Goal: Check status: Check status

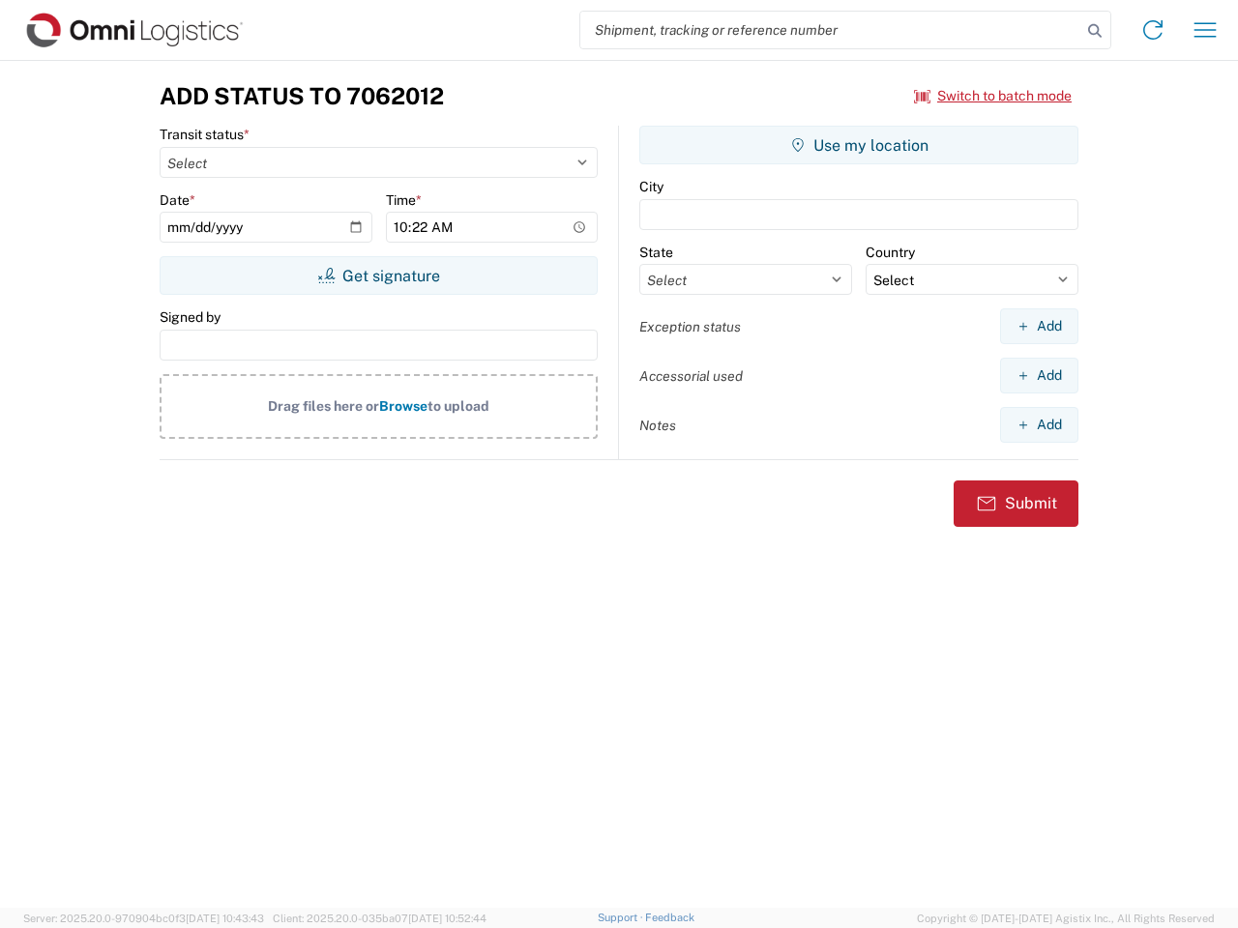
click at [831, 30] on input "search" at bounding box center [830, 30] width 501 height 37
click at [1095, 31] on icon at bounding box center [1094, 30] width 27 height 27
click at [1153, 30] on icon at bounding box center [1152, 30] width 31 height 31
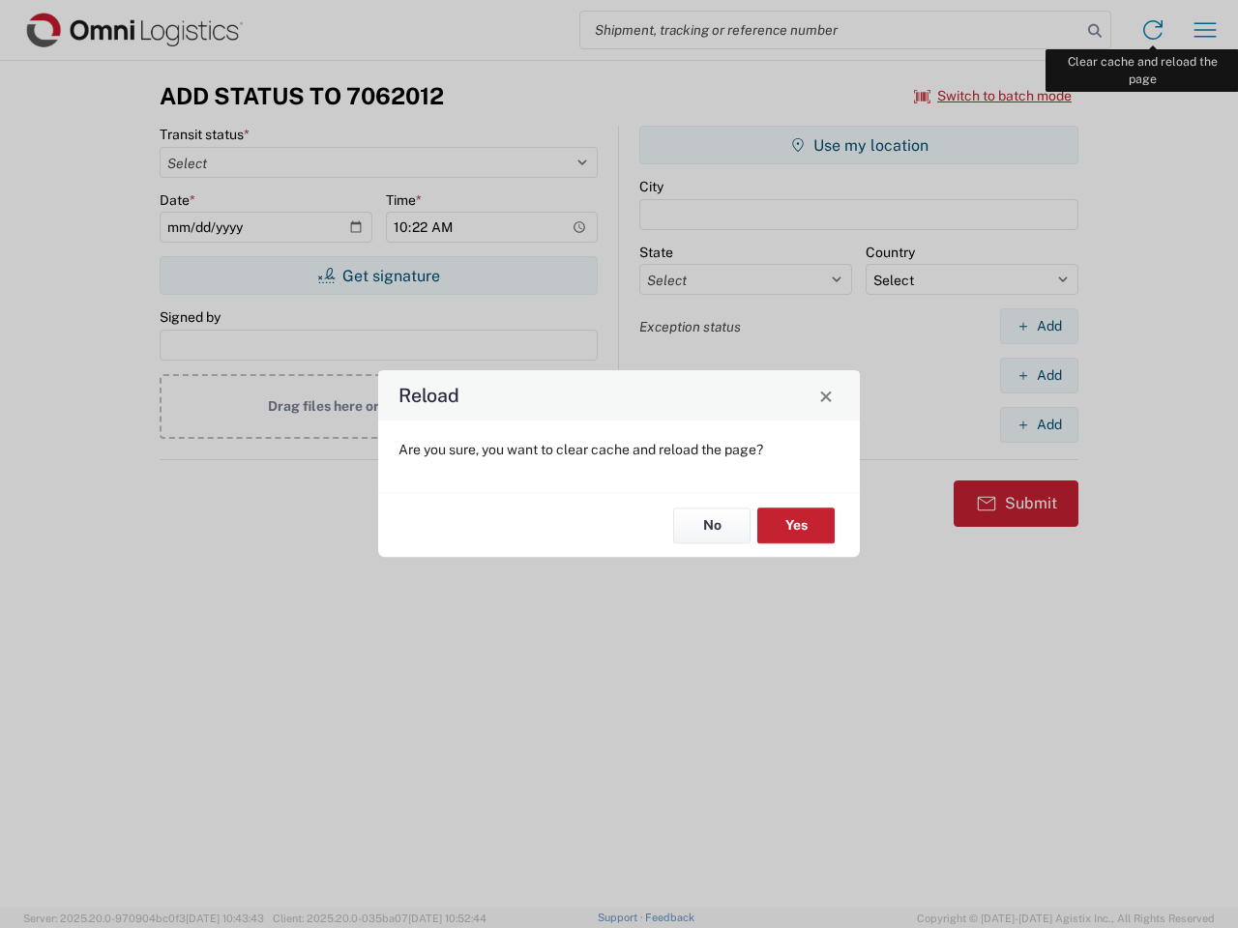
click at [1205, 30] on div "Reload Are you sure, you want to clear cache and reload the page? No Yes" at bounding box center [619, 464] width 1238 height 928
click at [993, 96] on div "Reload Are you sure, you want to clear cache and reload the page? No Yes" at bounding box center [619, 464] width 1238 height 928
click at [378, 276] on div "Reload Are you sure, you want to clear cache and reload the page? No Yes" at bounding box center [619, 464] width 1238 height 928
click at [859, 145] on div "Reload Are you sure, you want to clear cache and reload the page? No Yes" at bounding box center [619, 464] width 1238 height 928
click at [1039, 326] on div "Reload Are you sure, you want to clear cache and reload the page? No Yes" at bounding box center [619, 464] width 1238 height 928
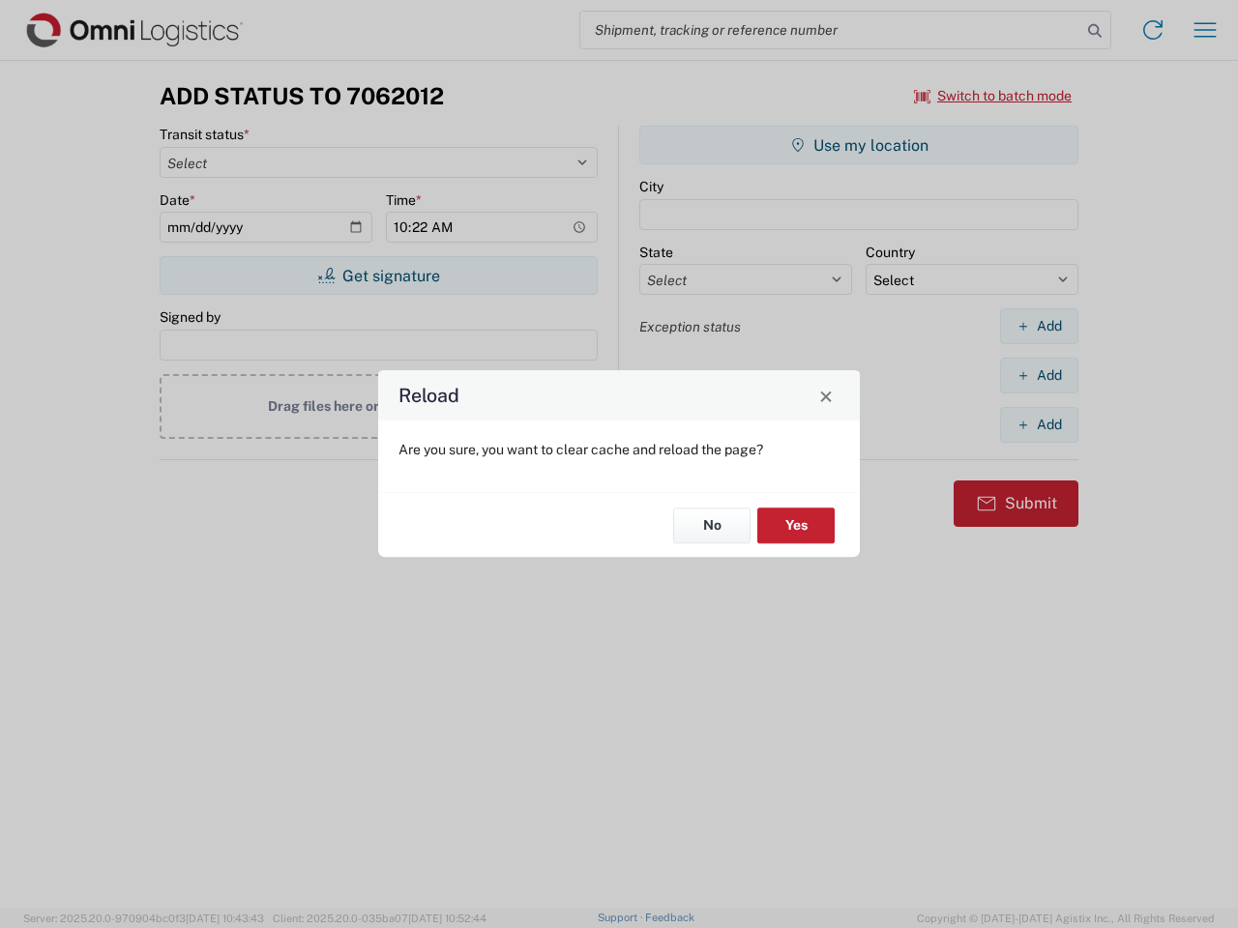
click at [1039, 375] on div "Reload Are you sure, you want to clear cache and reload the page? No Yes" at bounding box center [619, 464] width 1238 height 928
click at [1039, 425] on div "Reload Are you sure, you want to clear cache and reload the page? No Yes" at bounding box center [619, 464] width 1238 height 928
